Goal: Find contact information: Find contact information

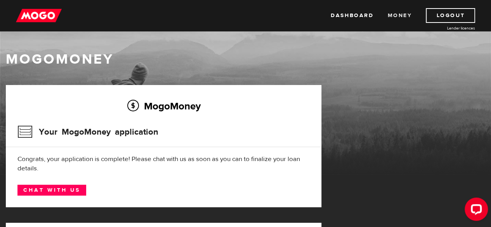
click at [402, 12] on link "Money" at bounding box center [399, 15] width 24 height 15
click at [357, 15] on link "Dashboard" at bounding box center [352, 15] width 43 height 15
click at [50, 188] on link "Chat with us" at bounding box center [51, 190] width 69 height 11
click at [464, 17] on link "Logout" at bounding box center [450, 15] width 49 height 15
